Goal: Task Accomplishment & Management: Use online tool/utility

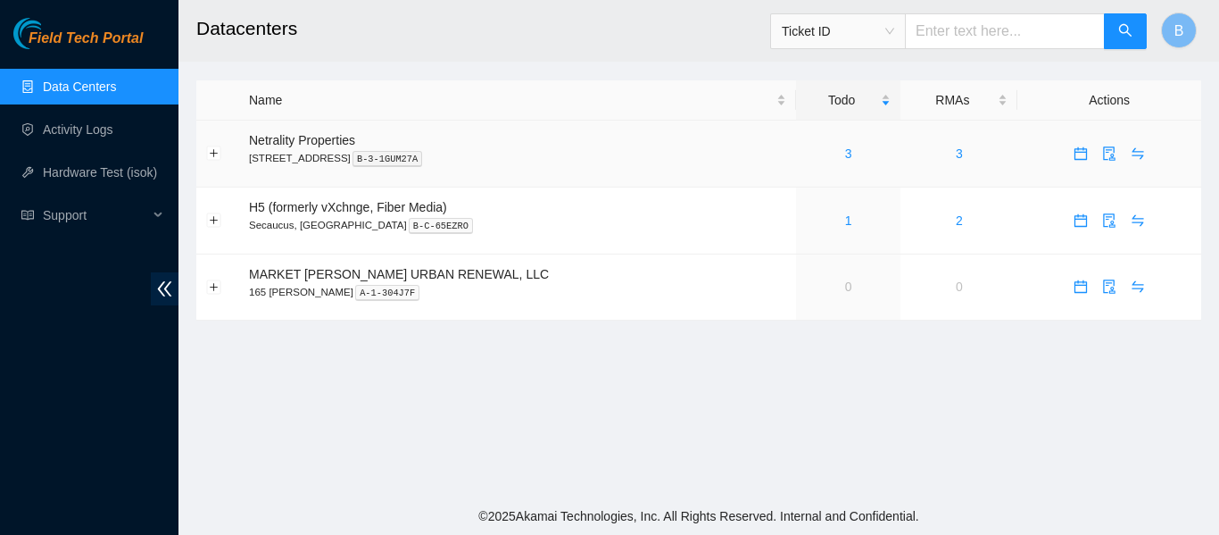
click at [806, 154] on div "3" at bounding box center [848, 154] width 85 height 20
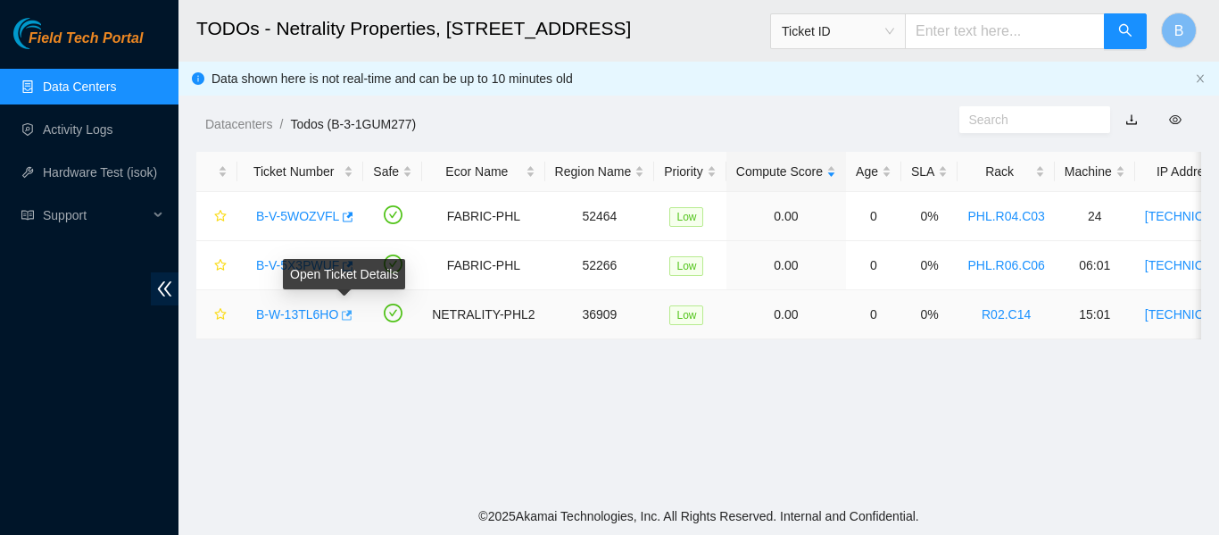
click at [345, 316] on icon "button" at bounding box center [345, 315] width 12 height 12
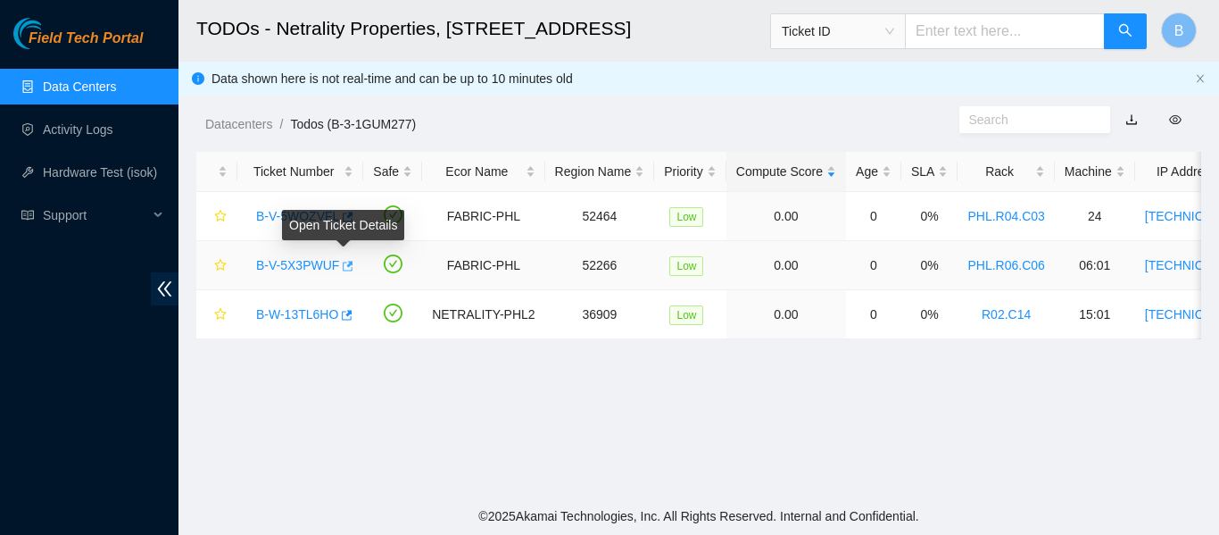
click at [341, 268] on icon "button" at bounding box center [346, 266] width 12 height 12
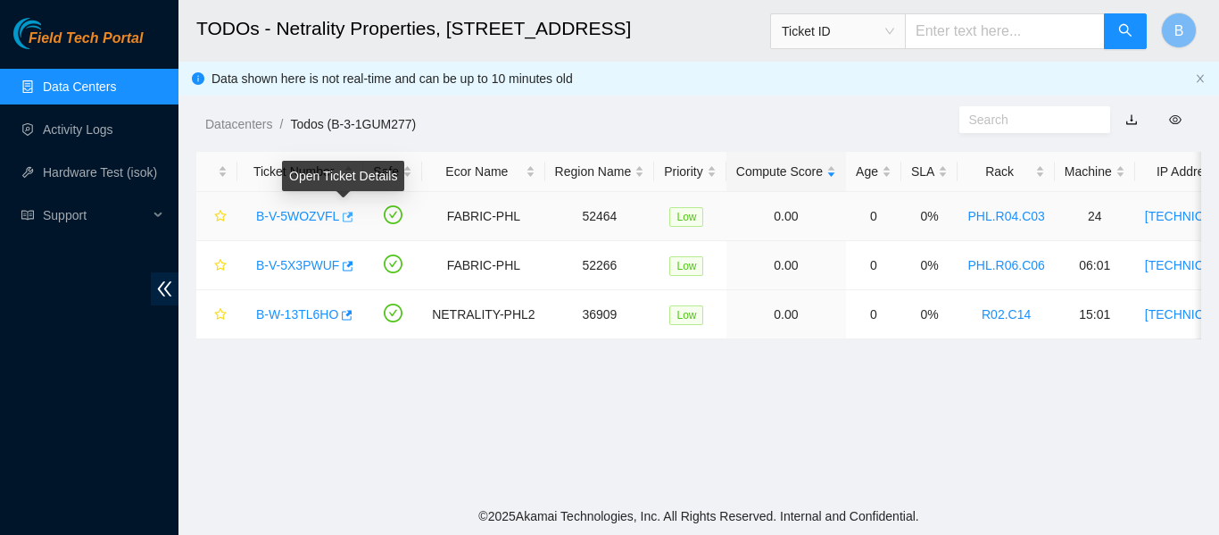
click at [346, 226] on button "button" at bounding box center [346, 217] width 14 height 29
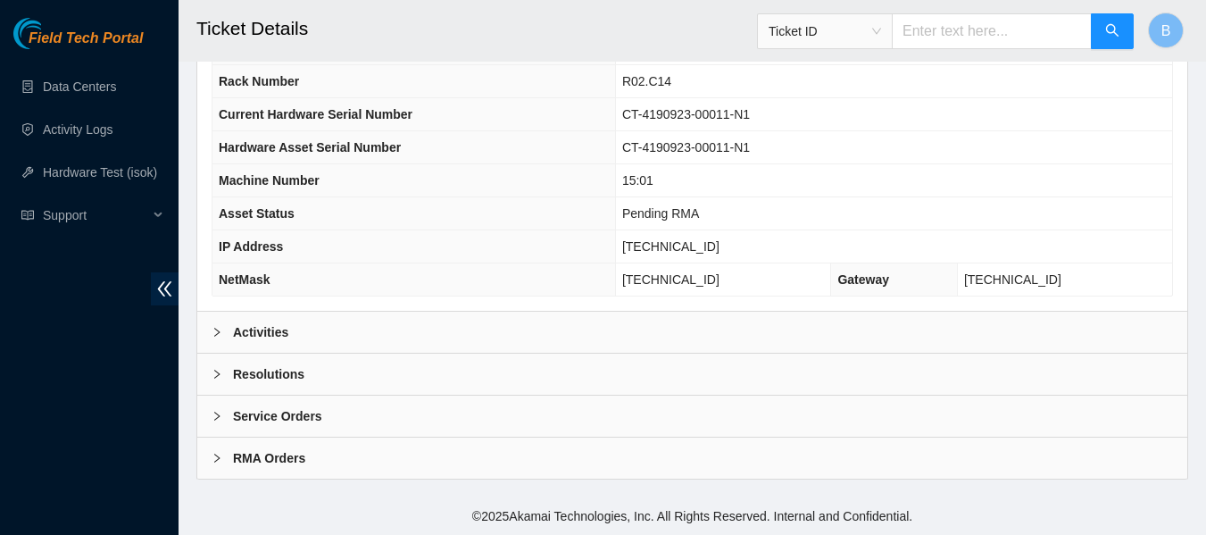
click at [316, 337] on div "Activities" at bounding box center [692, 332] width 990 height 41
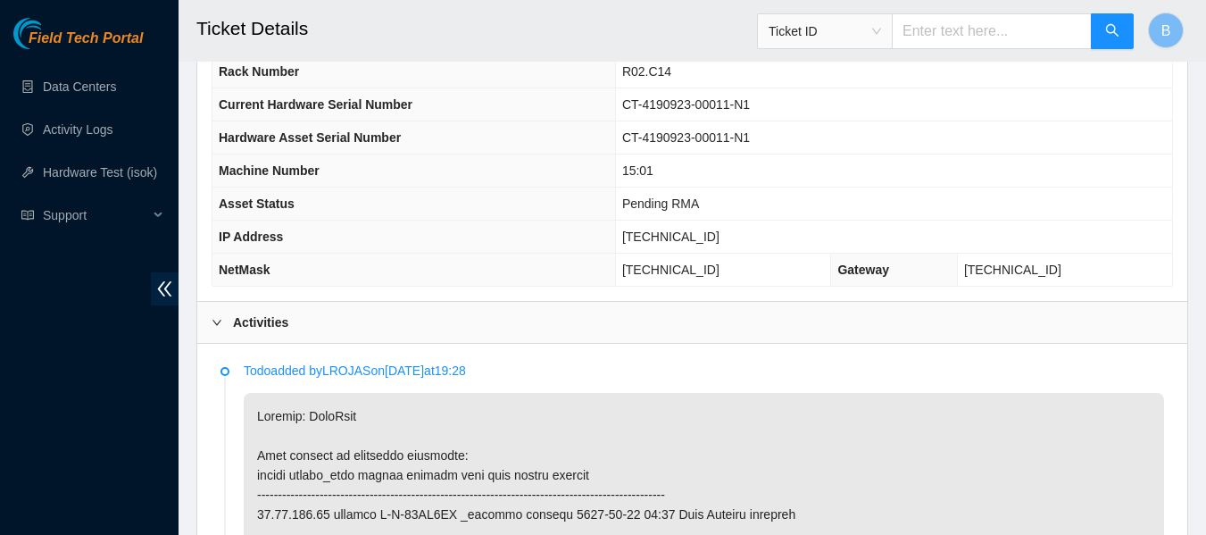
scroll to position [696, 0]
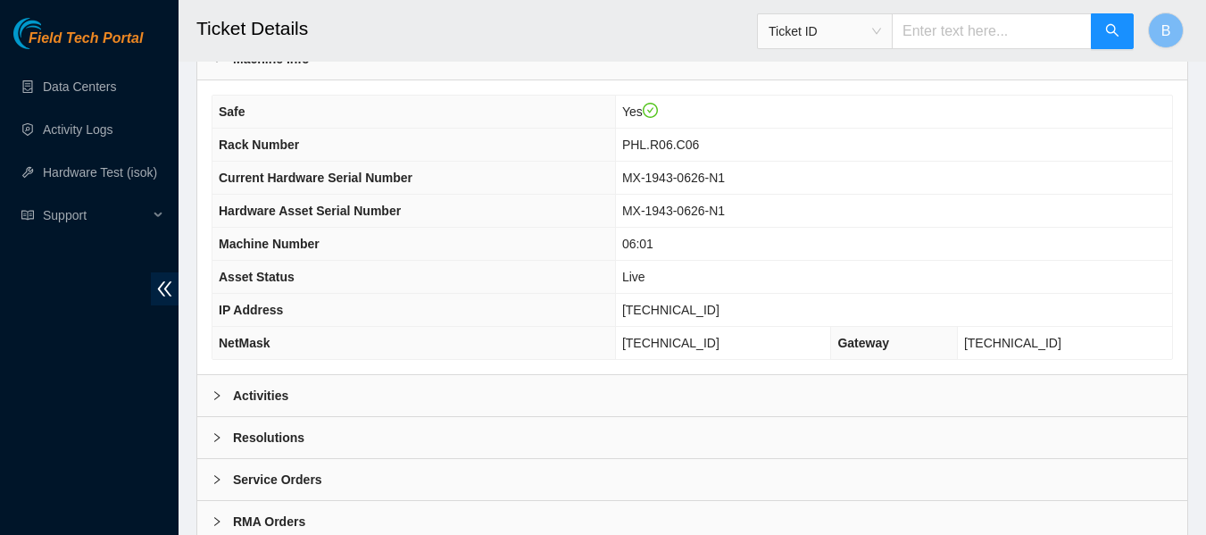
scroll to position [696, 0]
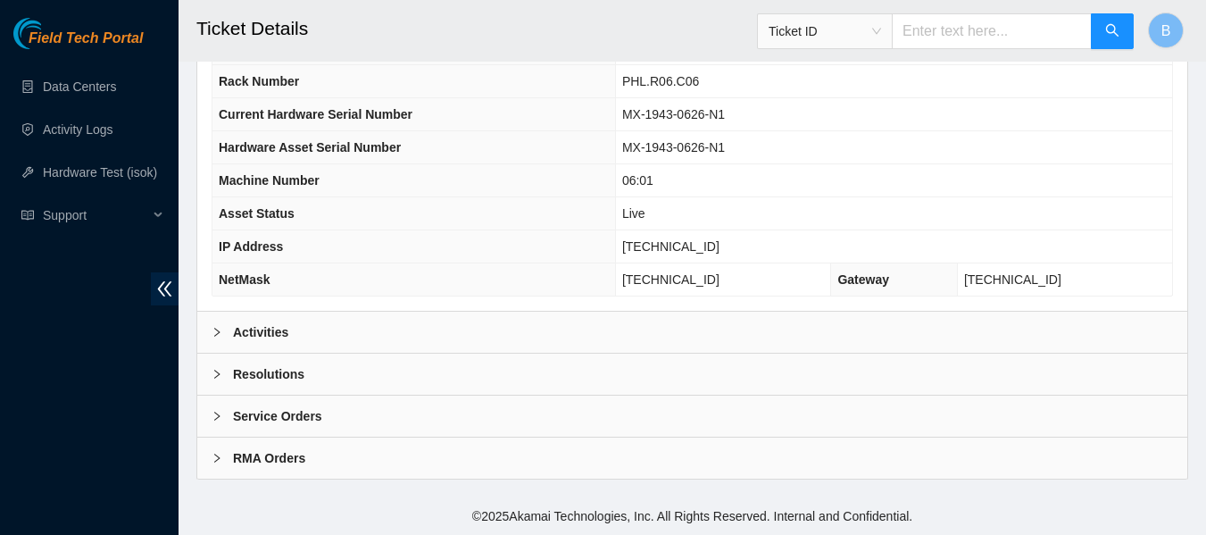
click at [269, 335] on b "Activities" at bounding box center [260, 332] width 55 height 20
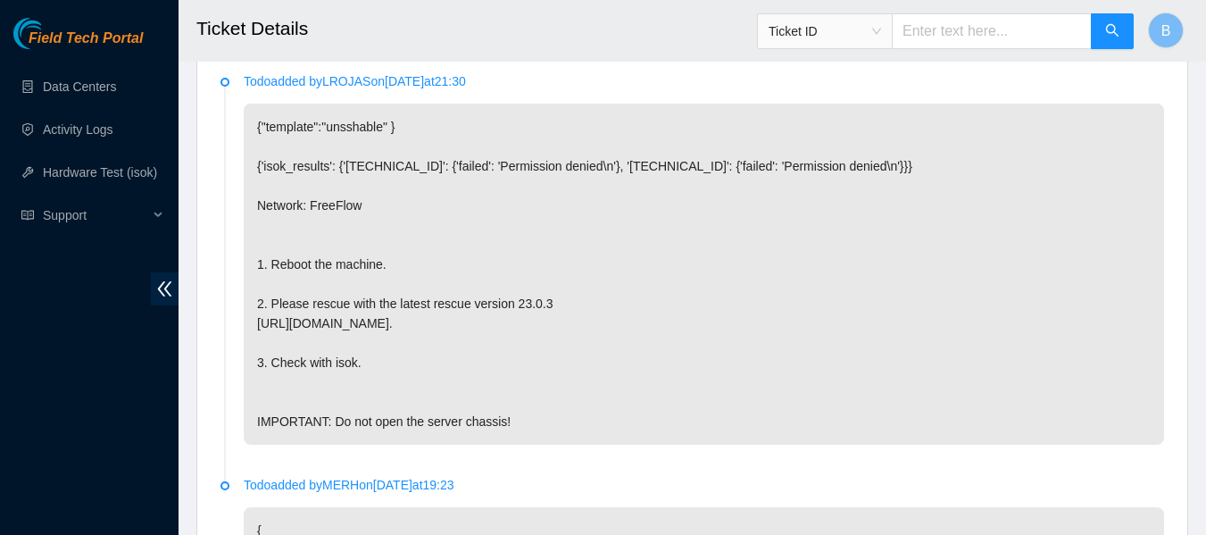
scroll to position [964, 0]
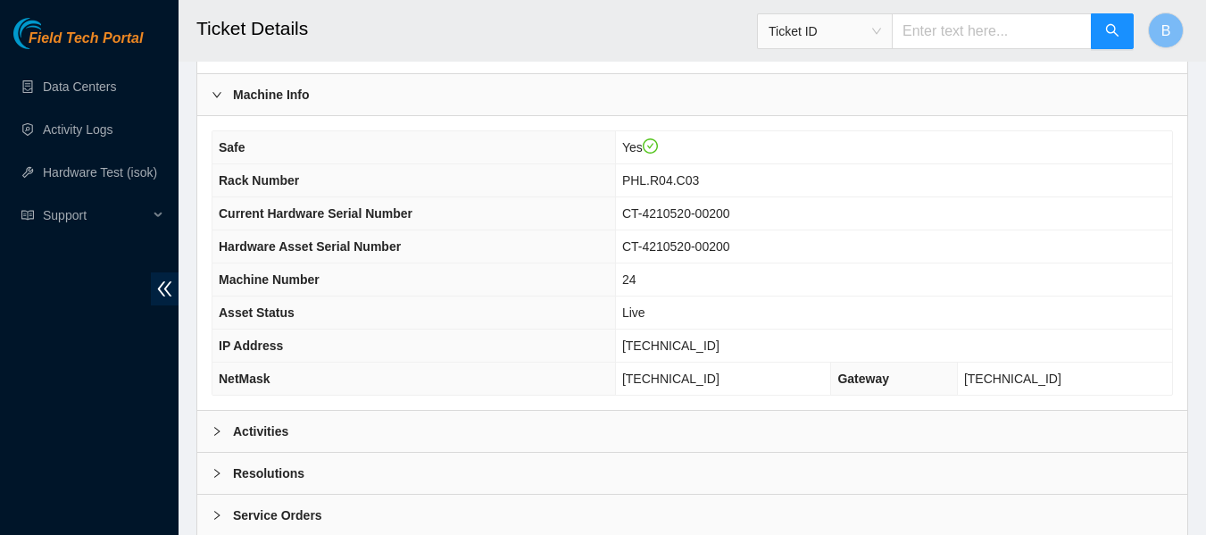
scroll to position [696, 0]
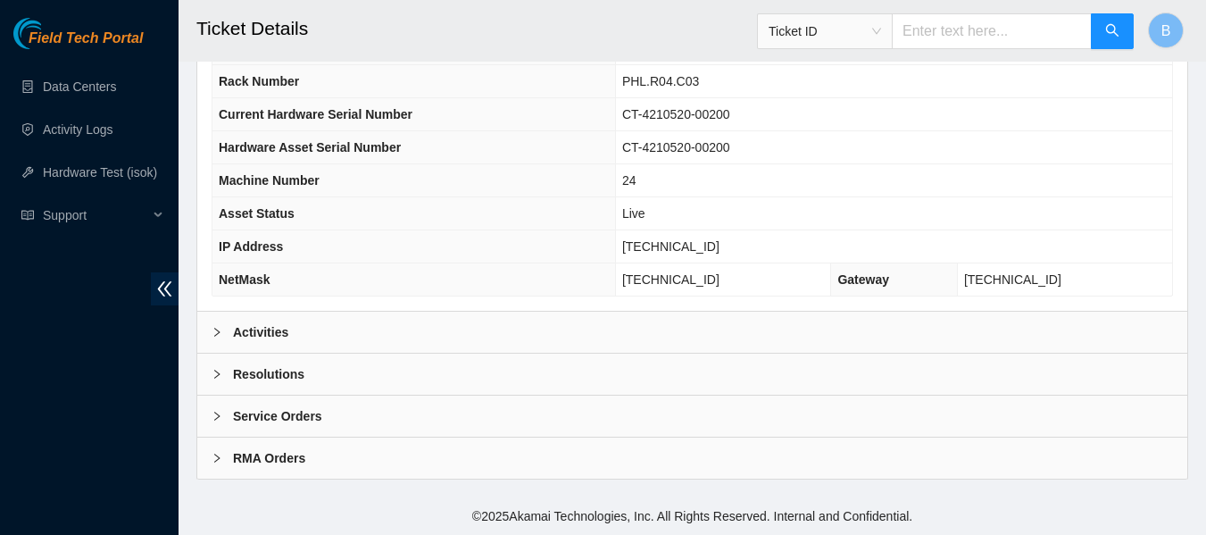
click at [279, 327] on b "Activities" at bounding box center [260, 332] width 55 height 20
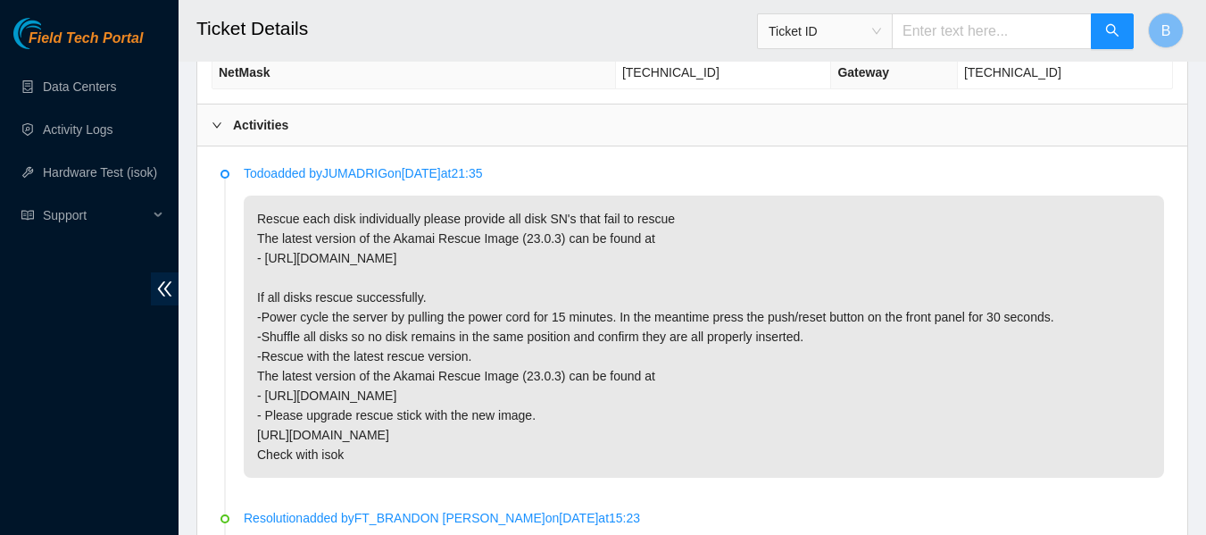
scroll to position [875, 0]
